Goal: Task Accomplishment & Management: Manage account settings

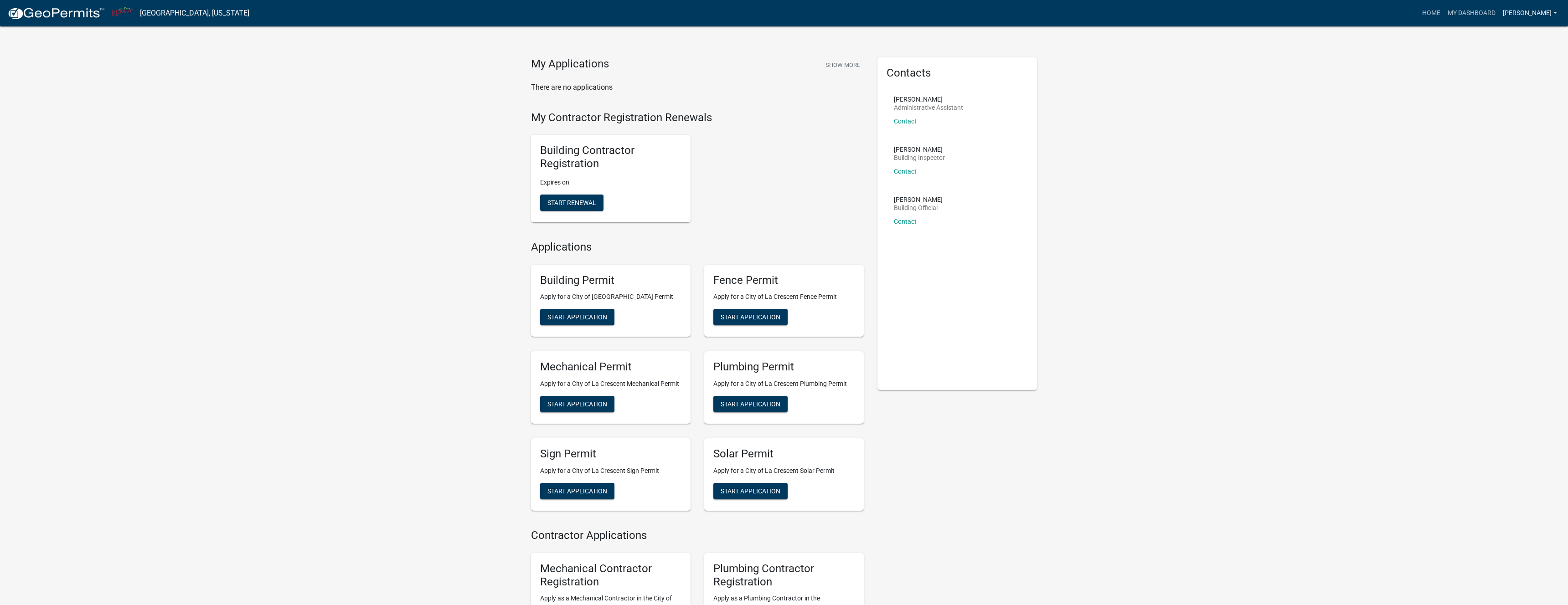
click at [1548, 13] on link "[PERSON_NAME]" at bounding box center [1530, 13] width 61 height 17
click at [1518, 38] on link "Account" at bounding box center [1524, 37] width 73 height 22
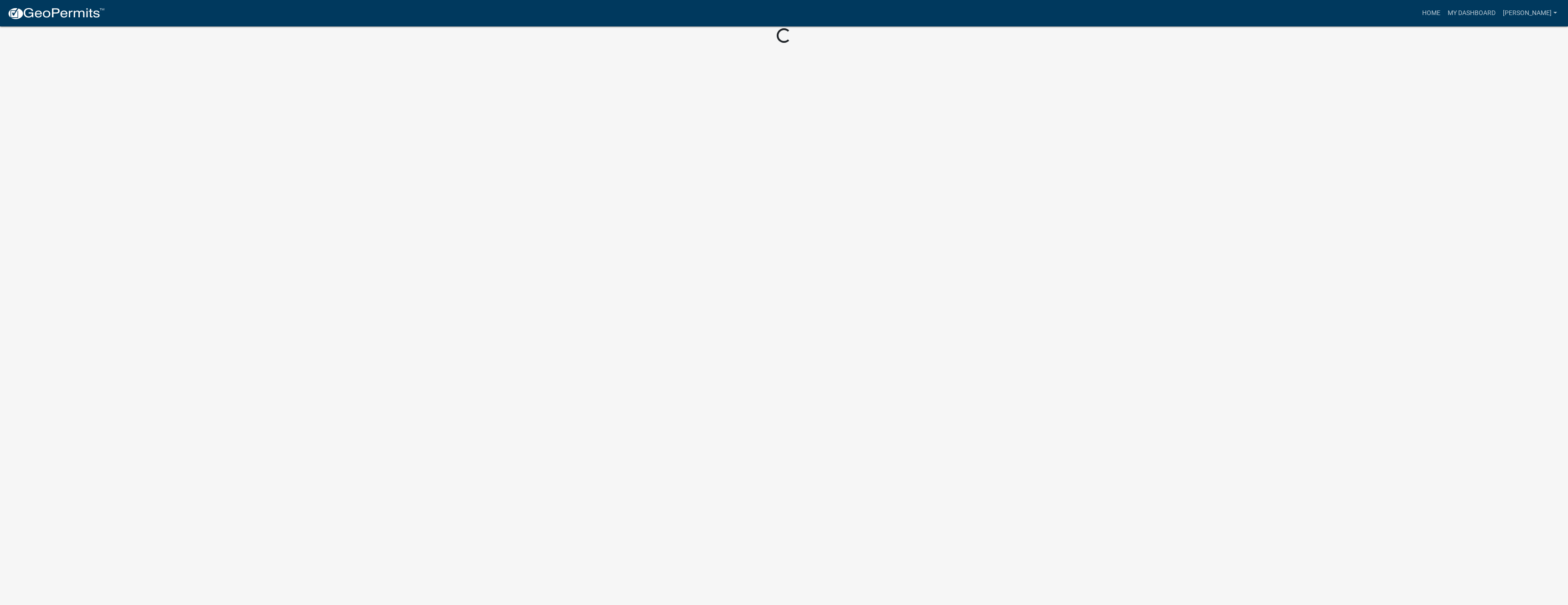
scroll to position [11, 0]
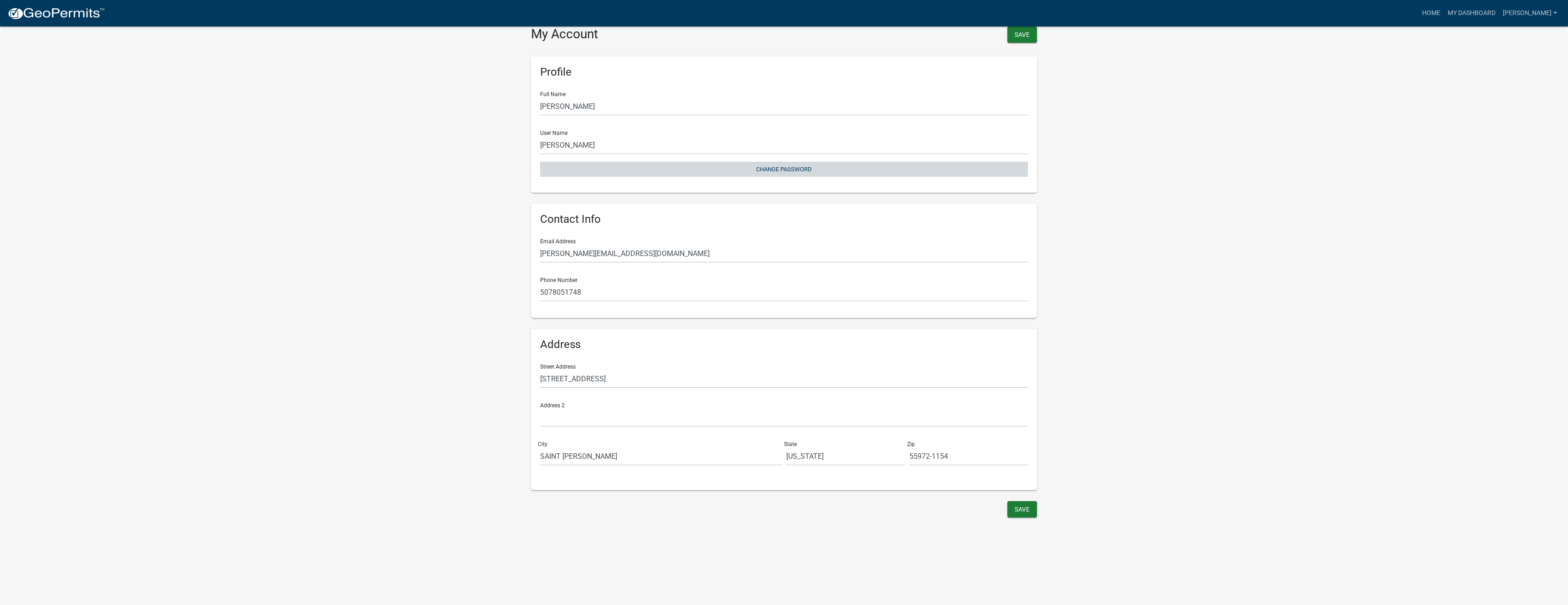
click at [779, 170] on button "Change Password" at bounding box center [783, 169] width 488 height 15
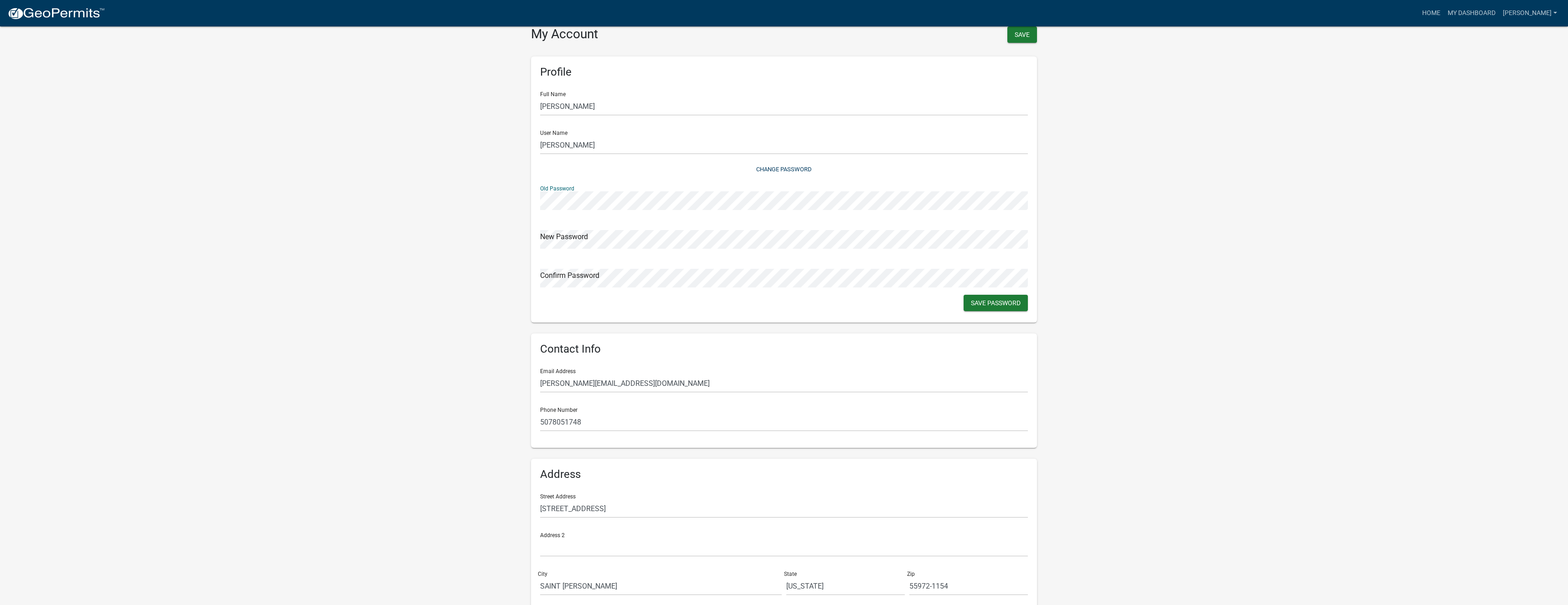
click at [492, 208] on wm-user-profile-view "more_horiz Home My Dashboard [PERSON_NAME] Account Logout My Account Save Profi…" at bounding box center [784, 325] width 1568 height 650
click at [1104, 282] on wm-user-profile-view "more_horiz Home My Dashboard [PERSON_NAME] Account Logout My Account Save Profi…" at bounding box center [784, 325] width 1568 height 650
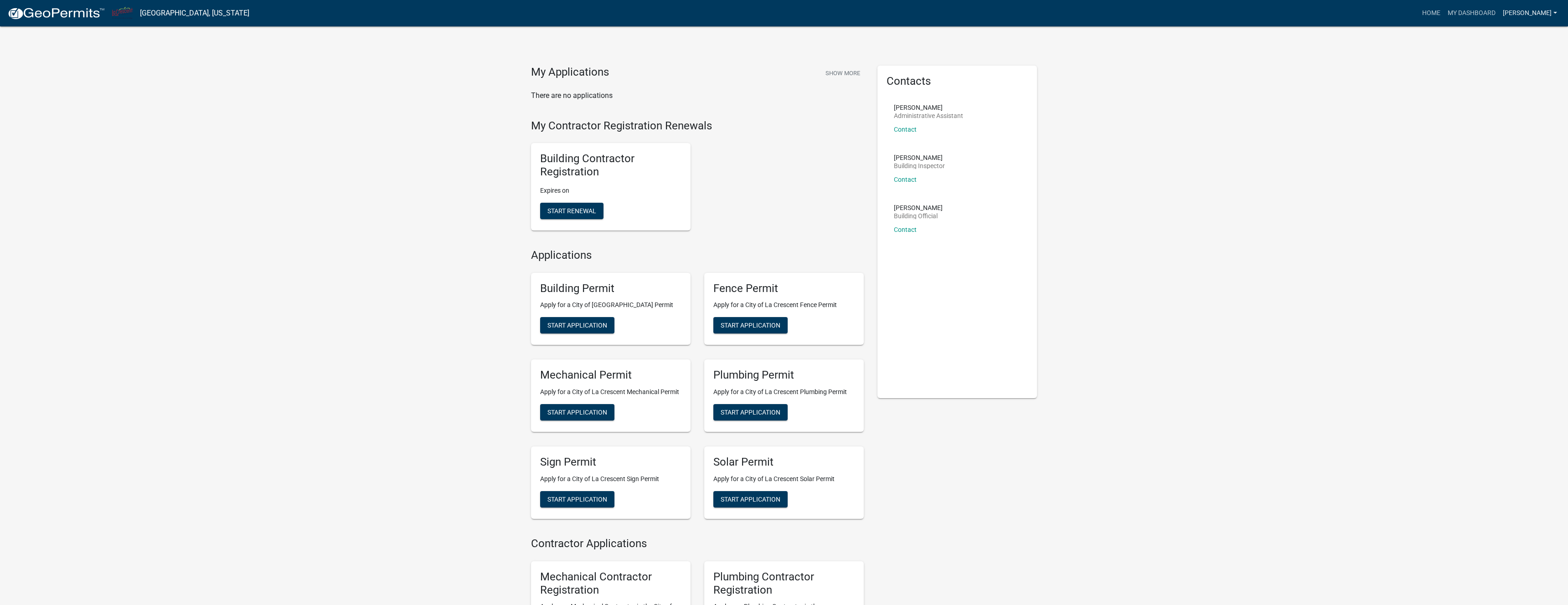
click at [1545, 13] on link "[PERSON_NAME]" at bounding box center [1530, 13] width 61 height 17
drag, startPoint x: 1413, startPoint y: 36, endPoint x: 1447, endPoint y: 19, distance: 38.0
click at [1416, 34] on div "My Applications Show More There are no applications My Contractor Registration …" at bounding box center [784, 367] width 1568 height 735
click at [1444, 13] on link "Home" at bounding box center [1431, 13] width 26 height 17
